Goal: Task Accomplishment & Management: Manage account settings

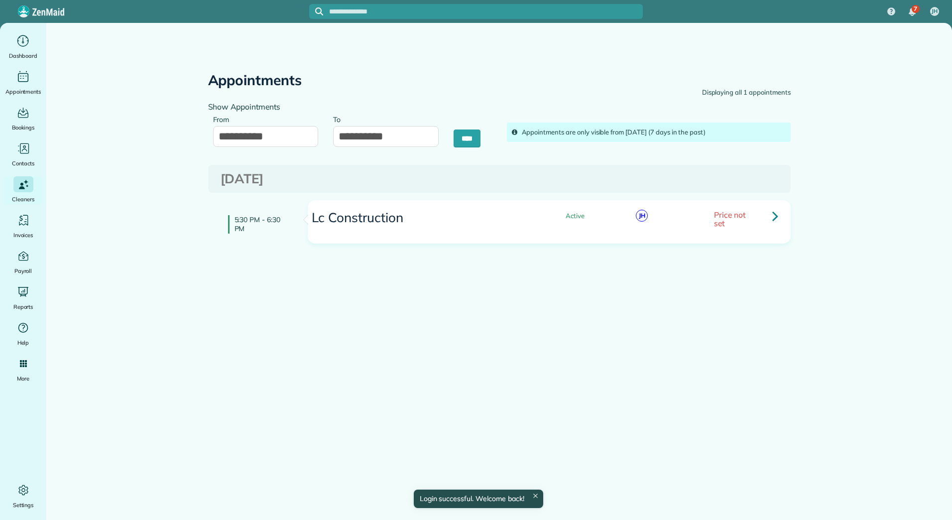
type input "**********"
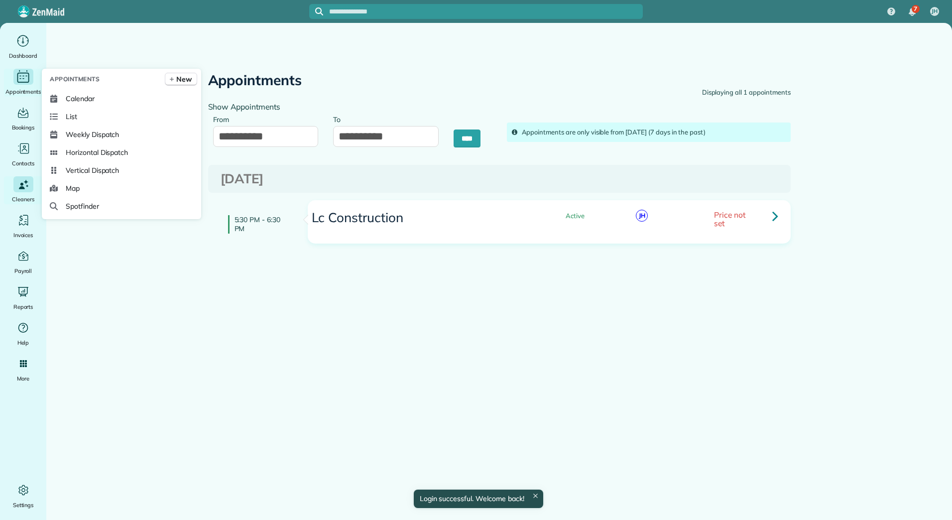
click at [26, 87] on span "Appointments" at bounding box center [23, 92] width 36 height 10
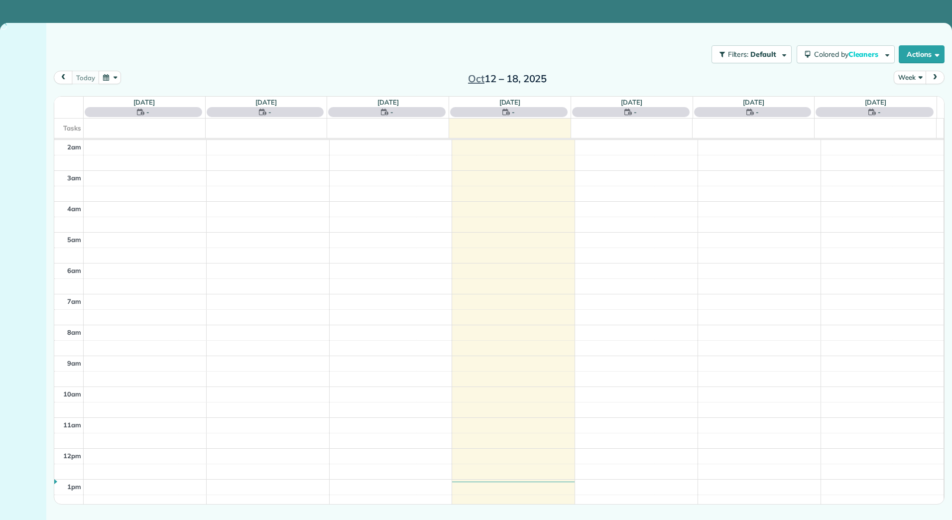
scroll to position [145, 0]
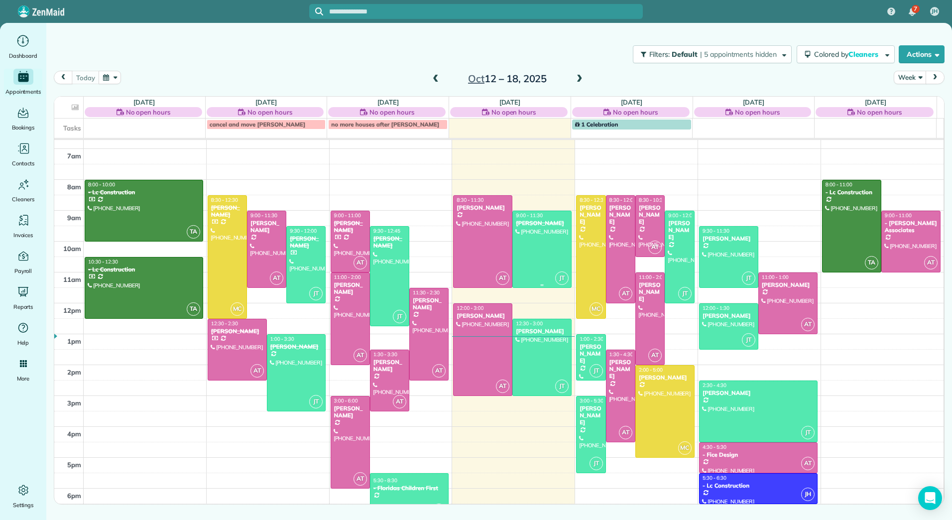
click at [545, 260] on div at bounding box center [542, 249] width 58 height 76
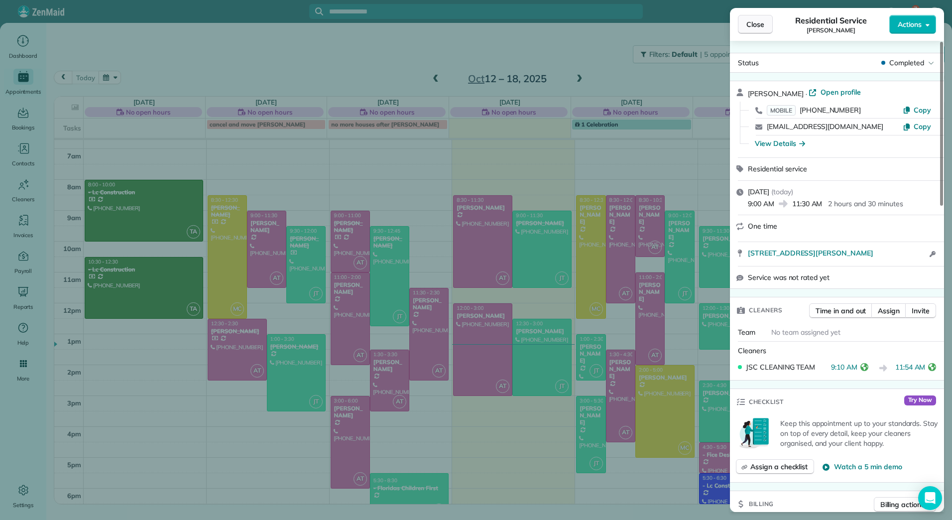
click at [761, 24] on span "Close" at bounding box center [755, 24] width 18 height 10
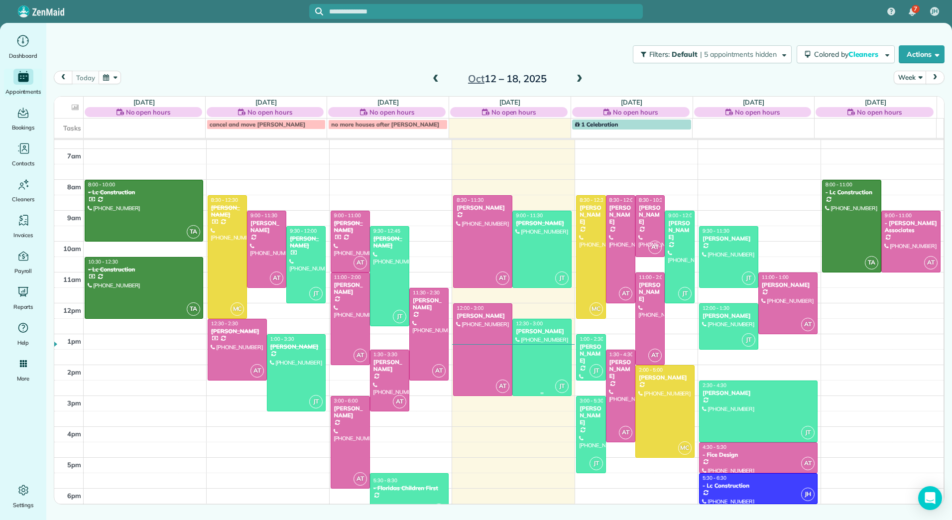
click at [537, 328] on div "Ellen Fenn" at bounding box center [541, 331] width 53 height 7
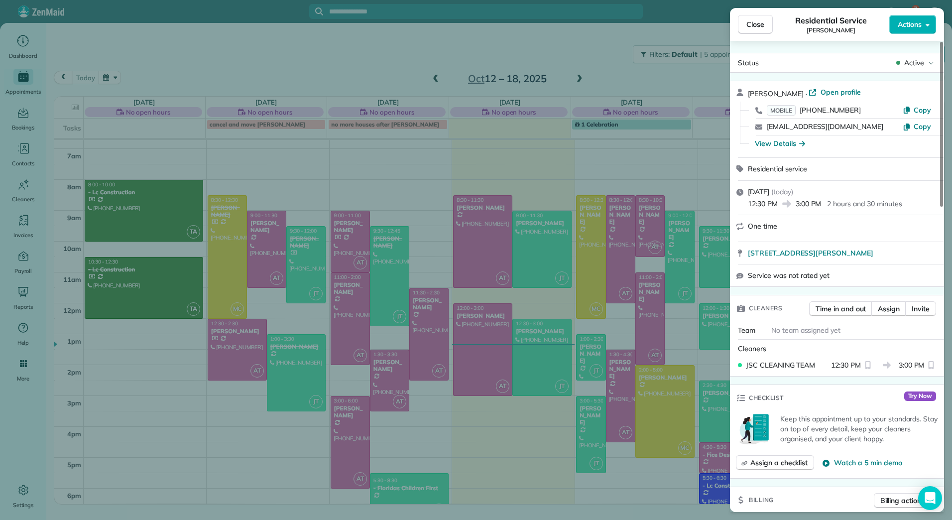
click at [525, 247] on div "Close Residential Service Ellen Fenn Actions Status Active Ellen Fenn · Open pr…" at bounding box center [476, 260] width 952 height 520
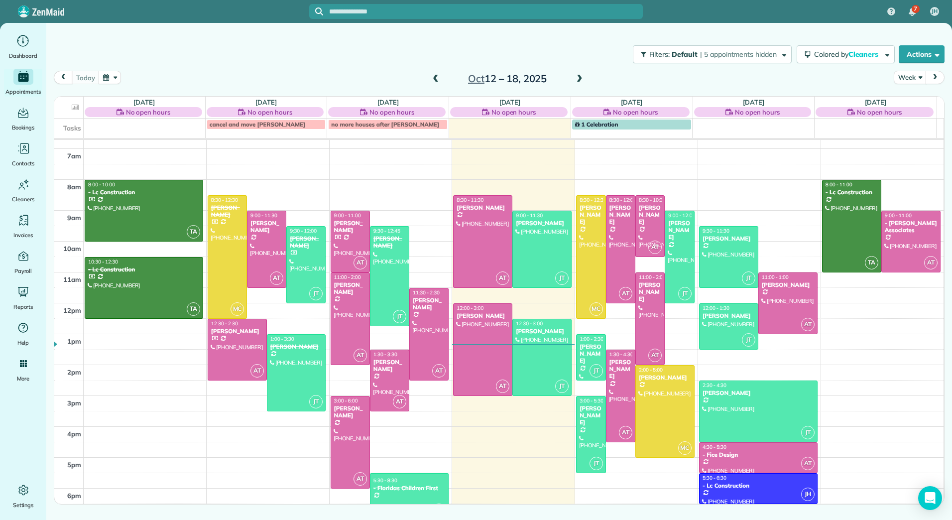
click at [525, 247] on div at bounding box center [542, 249] width 58 height 76
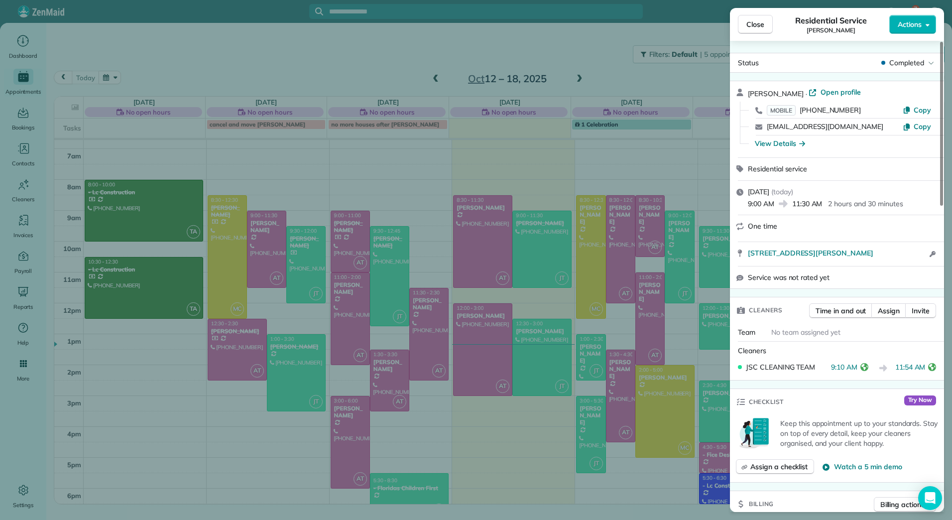
click at [528, 252] on div "Close Residential Service Zach Butler Actions Status Completed Zach Butler · Op…" at bounding box center [476, 260] width 952 height 520
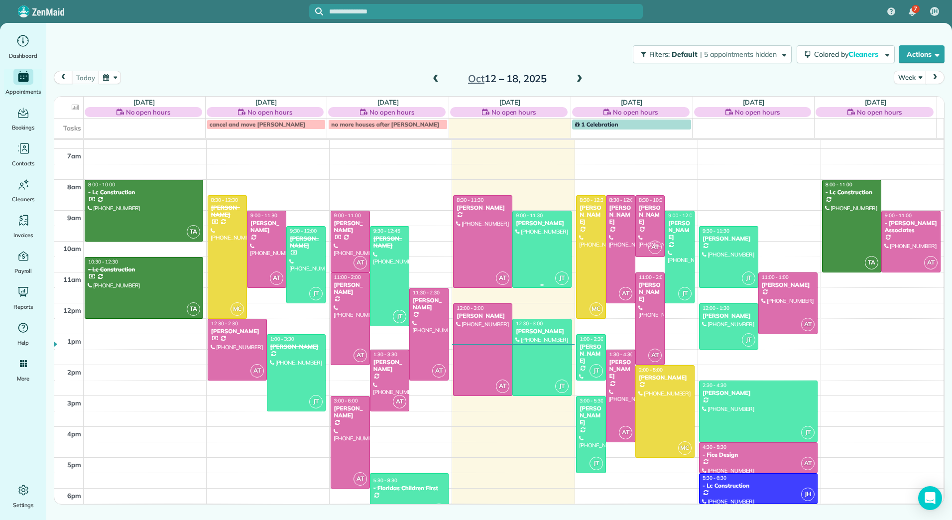
click at [528, 252] on div at bounding box center [542, 249] width 58 height 76
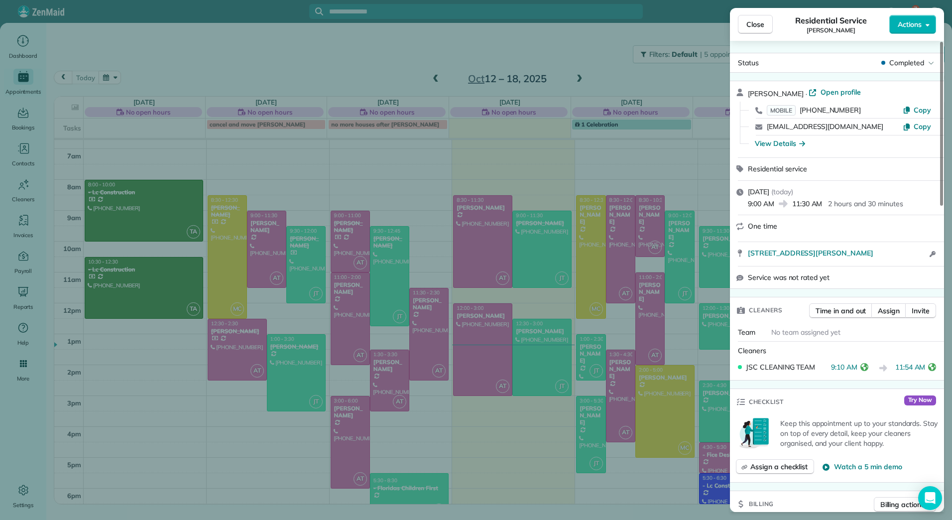
click at [525, 326] on div "Close Residential Service Zach Butler Actions Status Completed Zach Butler · Op…" at bounding box center [476, 260] width 952 height 520
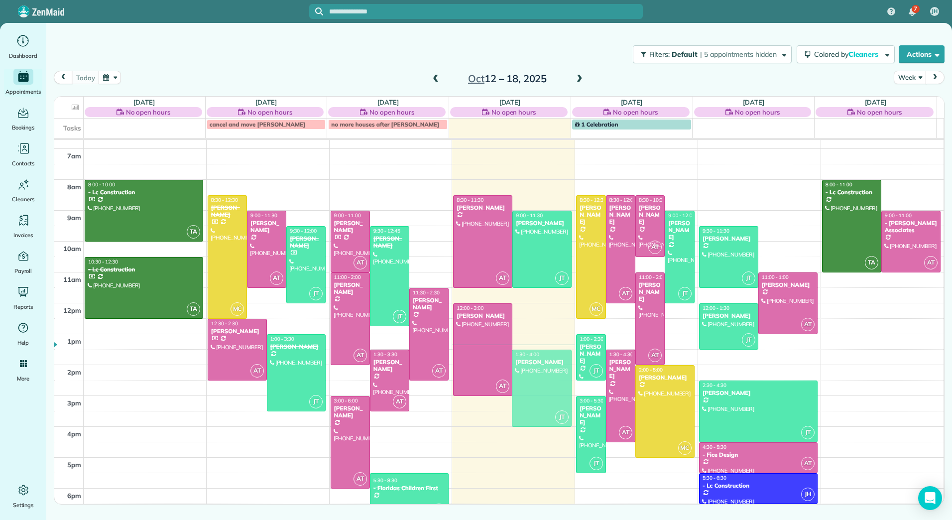
drag, startPoint x: 525, startPoint y: 326, endPoint x: 529, endPoint y: 353, distance: 27.6
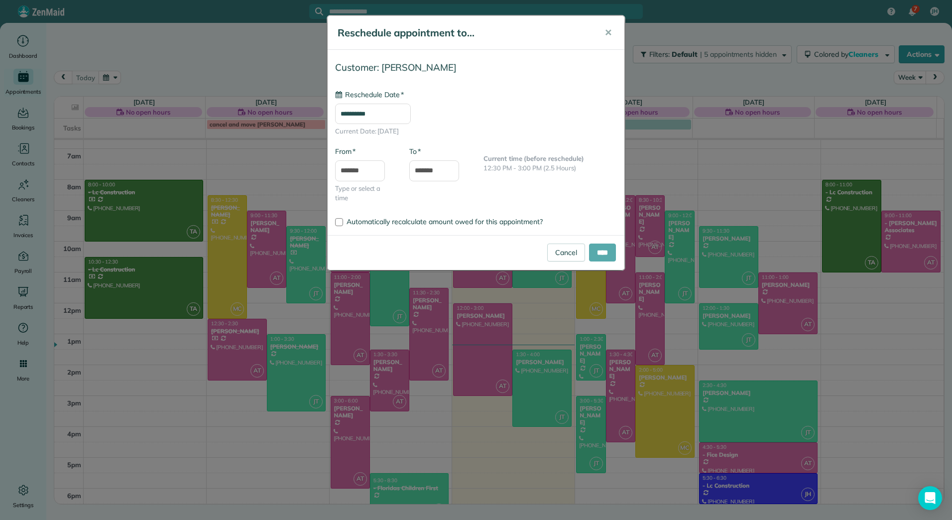
type input "**********"
click at [599, 251] on input "****" at bounding box center [602, 252] width 27 height 18
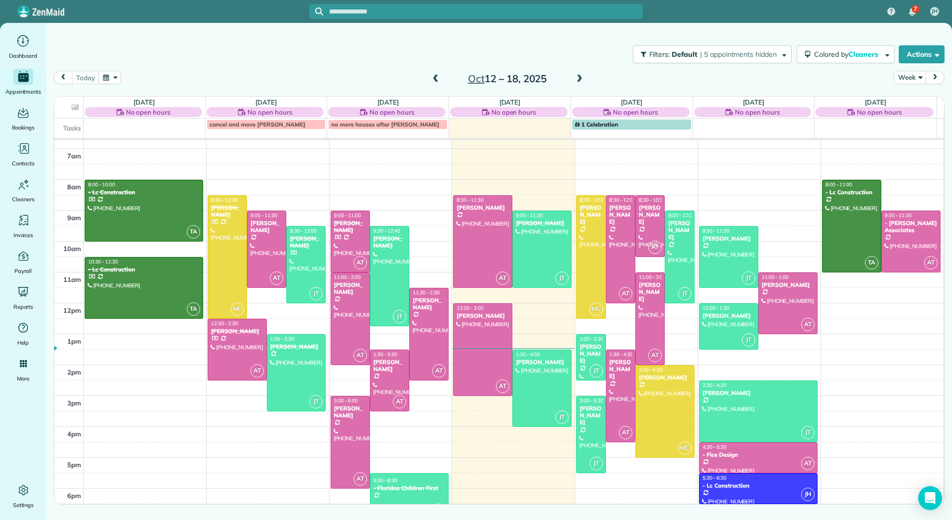
click at [578, 78] on span at bounding box center [579, 79] width 11 height 9
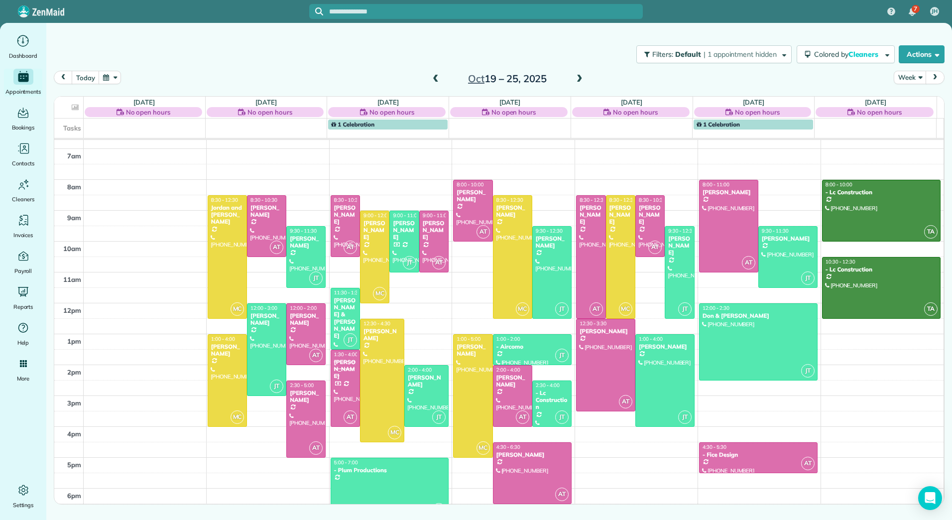
click at [305, 215] on div "2am 3am 4am 5am 6am 7am 8am 9am 10am 11am 12pm 1pm 2pm 3pm 4pm 5pm 6pm MC 8:30 …" at bounding box center [498, 257] width 889 height 524
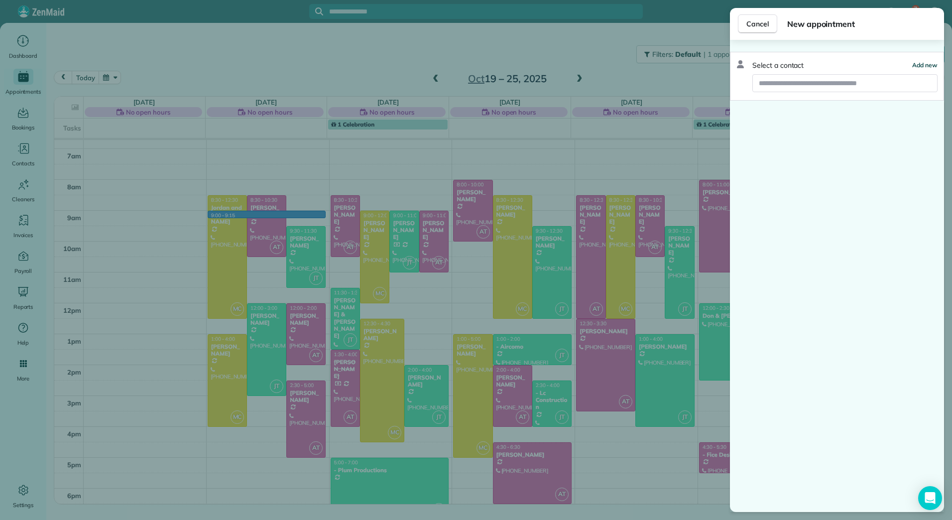
click at [923, 66] on span "Add new" at bounding box center [924, 64] width 25 height 7
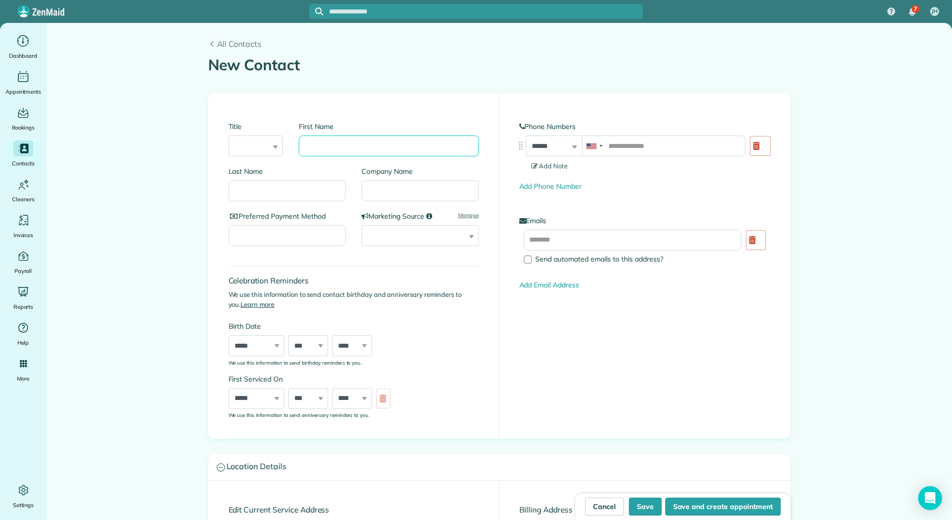
click at [325, 145] on input "First Name" at bounding box center [389, 145] width 180 height 21
type input "*"
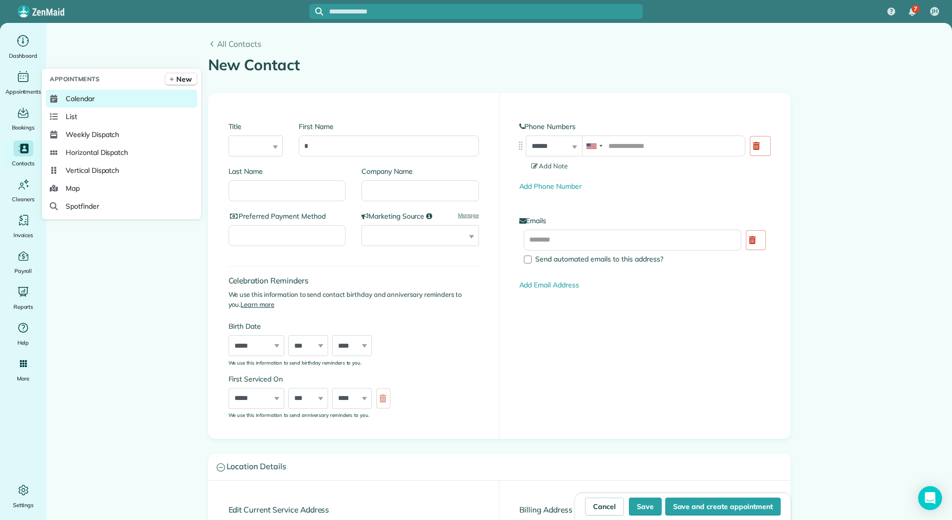
click at [68, 92] on link "Calendar" at bounding box center [121, 99] width 151 height 18
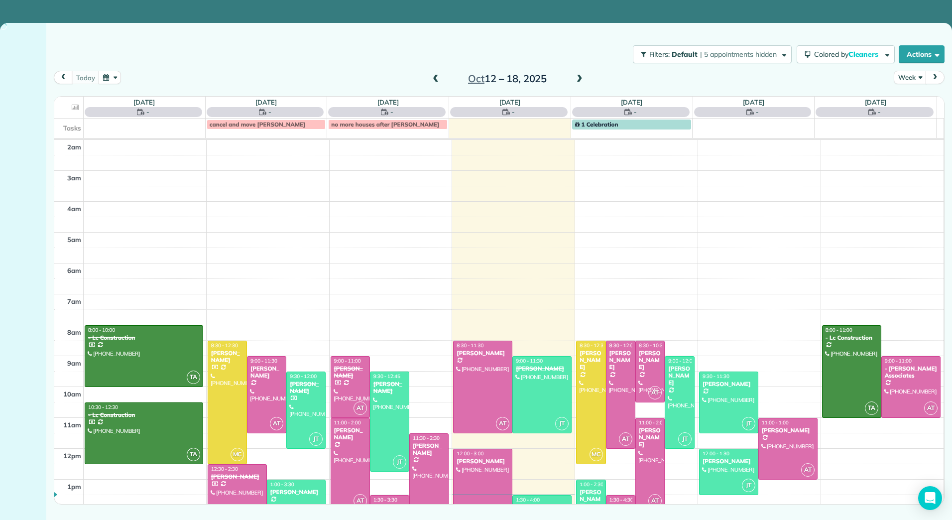
scroll to position [145, 0]
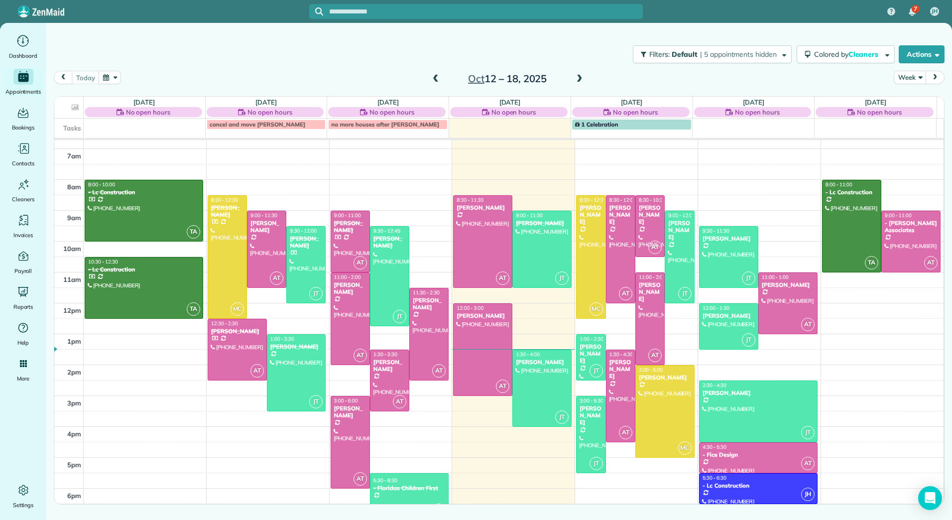
click at [580, 79] on span at bounding box center [579, 79] width 11 height 9
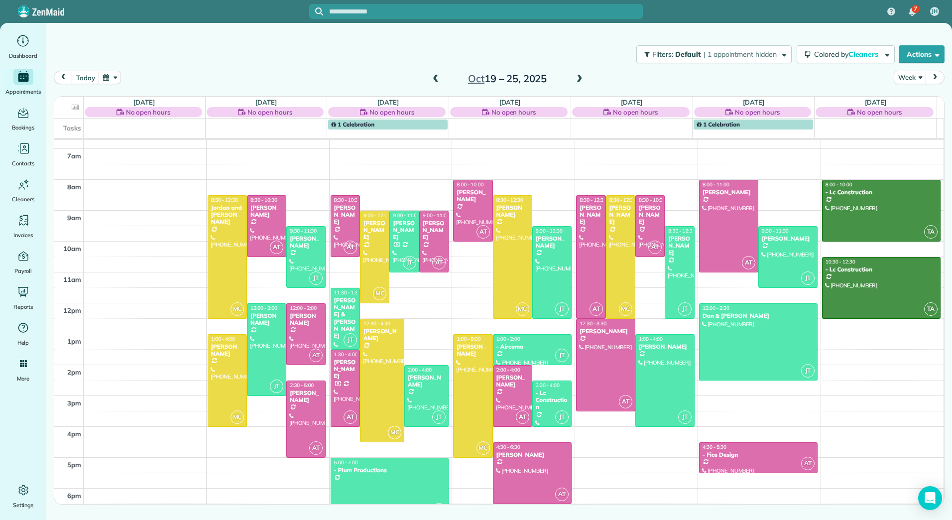
click at [579, 77] on span at bounding box center [579, 79] width 11 height 9
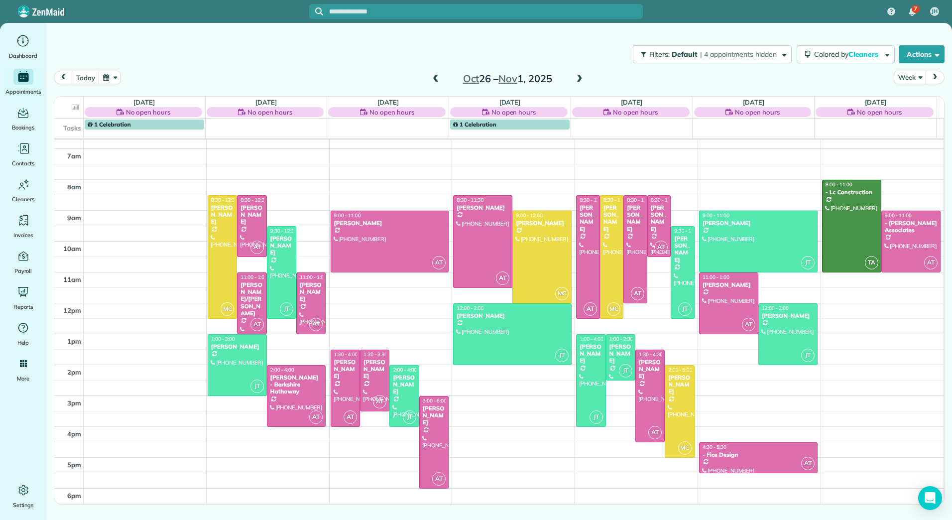
click at [437, 76] on span at bounding box center [435, 79] width 11 height 9
